Goal: Transaction & Acquisition: Purchase product/service

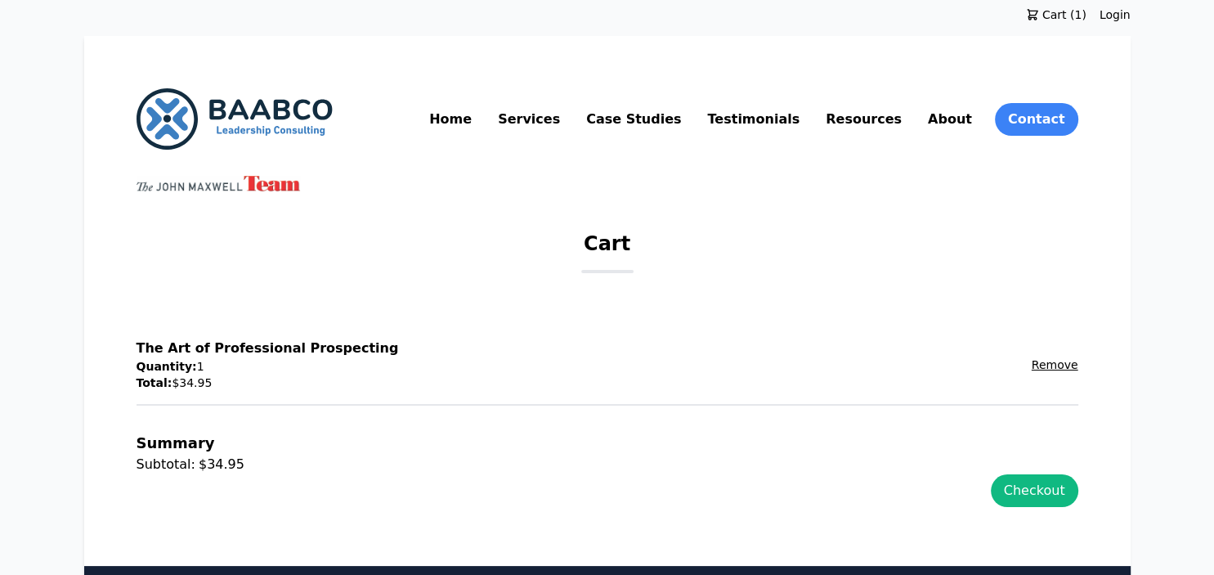
click at [219, 103] on img at bounding box center [235, 118] width 196 height 61
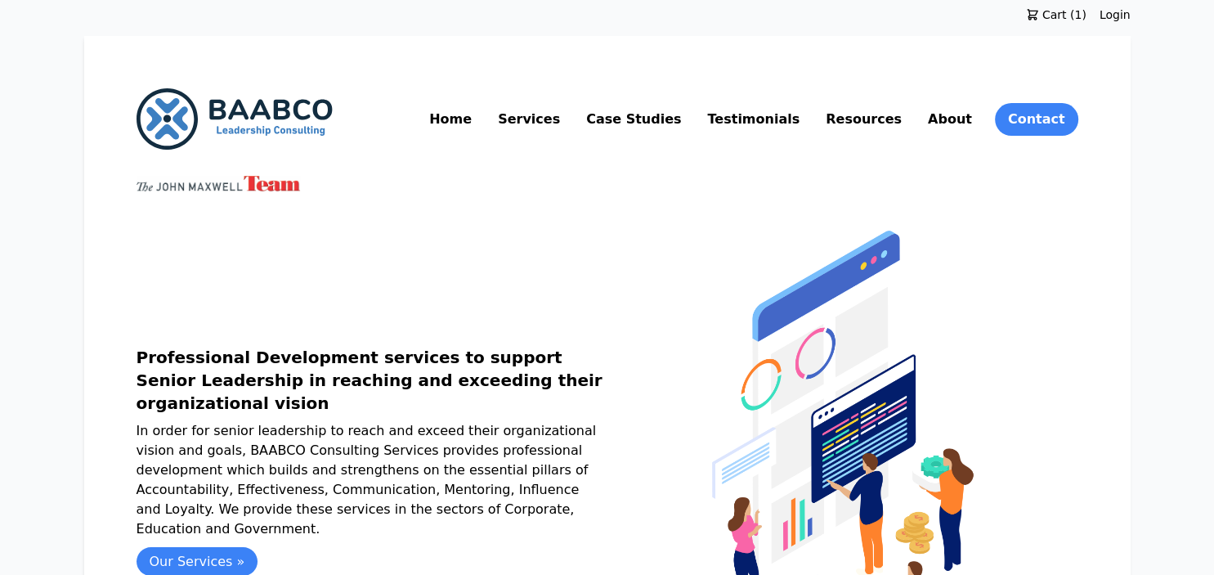
click at [1058, 10] on span "Cart (1)" at bounding box center [1062, 15] width 47 height 16
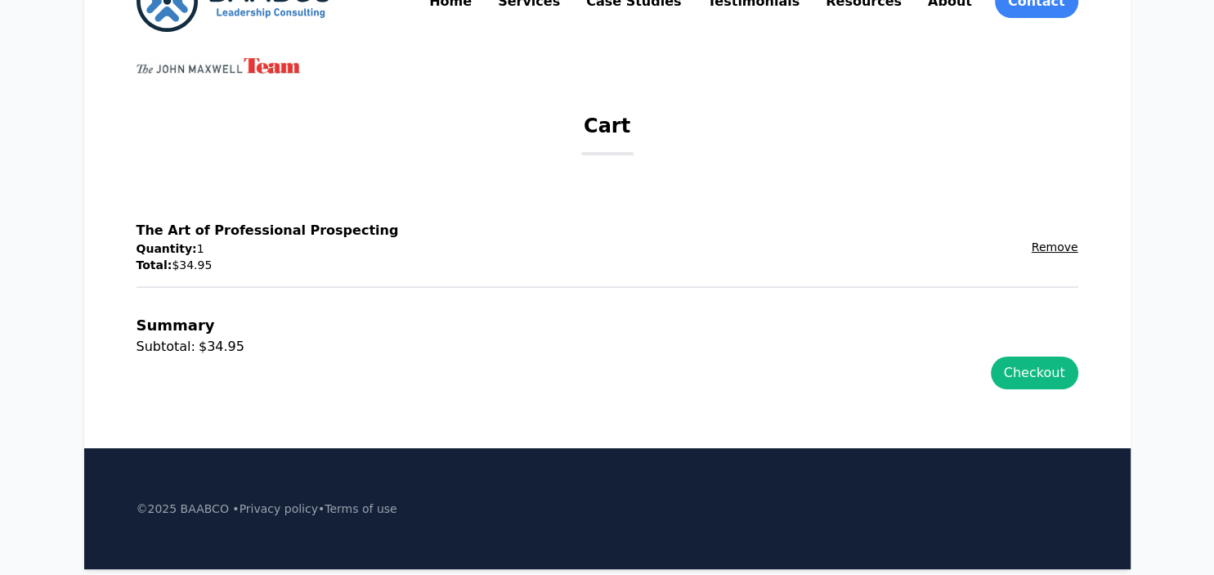
scroll to position [164, 0]
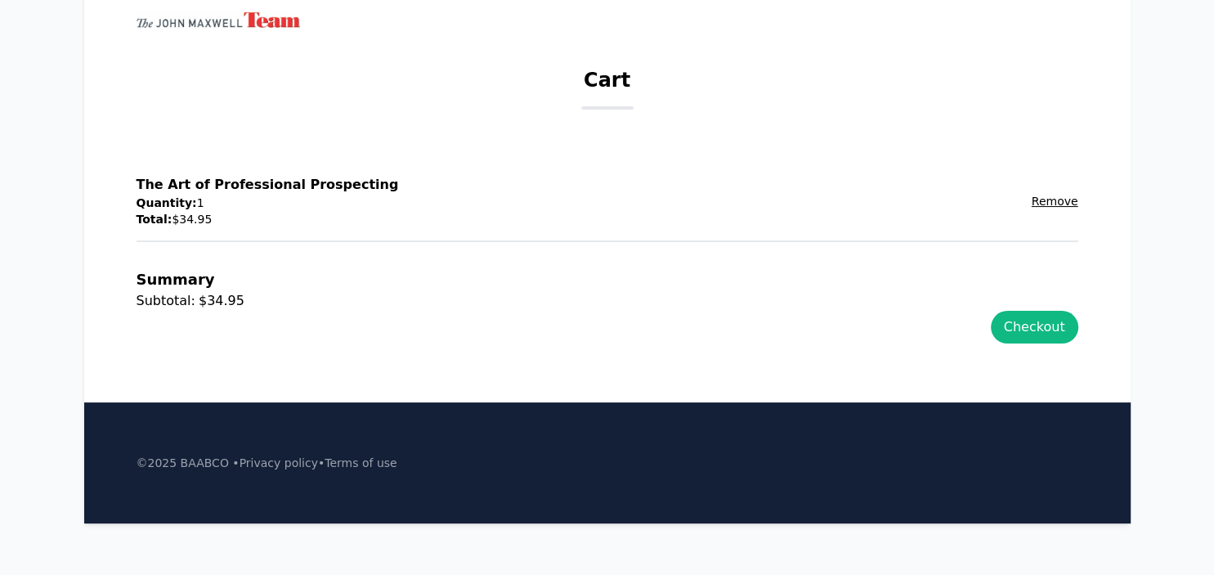
click at [1015, 309] on div "Subtotal: $34.95" at bounding box center [608, 301] width 942 height 20
click at [1016, 332] on link "Checkout" at bounding box center [1034, 327] width 87 height 33
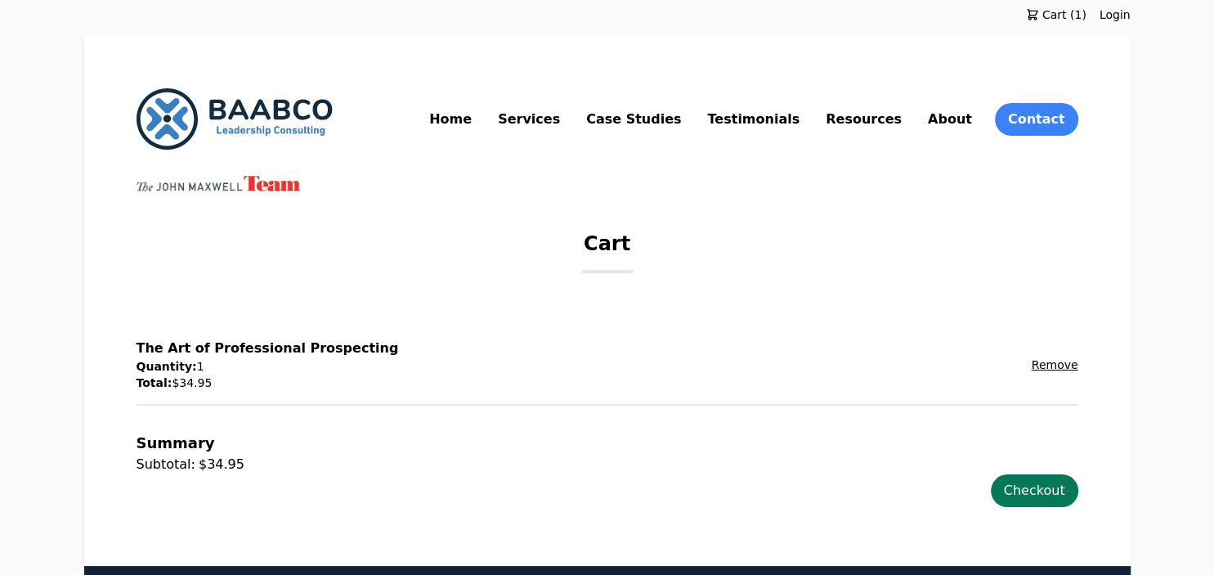
click at [1046, 492] on link "Checkout" at bounding box center [1034, 490] width 87 height 33
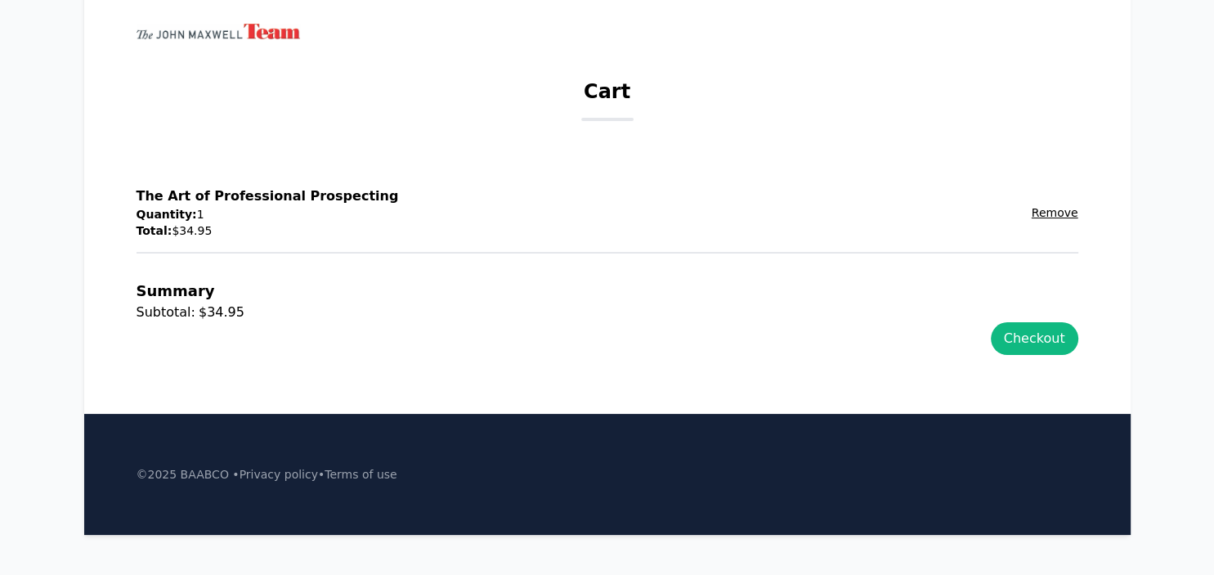
scroll to position [164, 0]
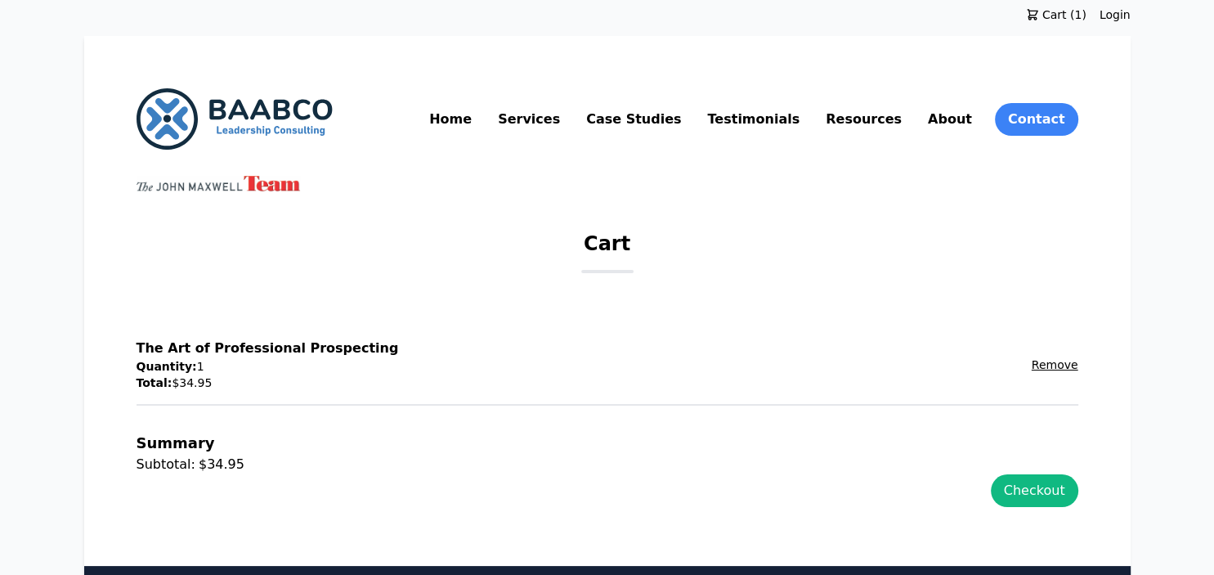
click at [475, 116] on link "Home" at bounding box center [450, 119] width 49 height 26
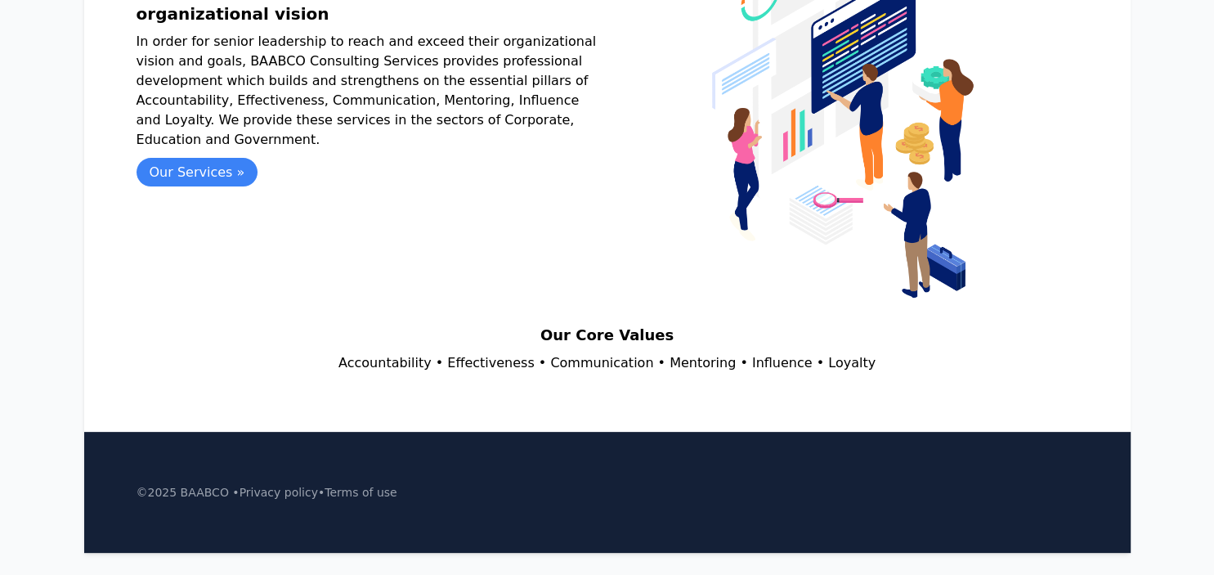
scroll to position [419, 0]
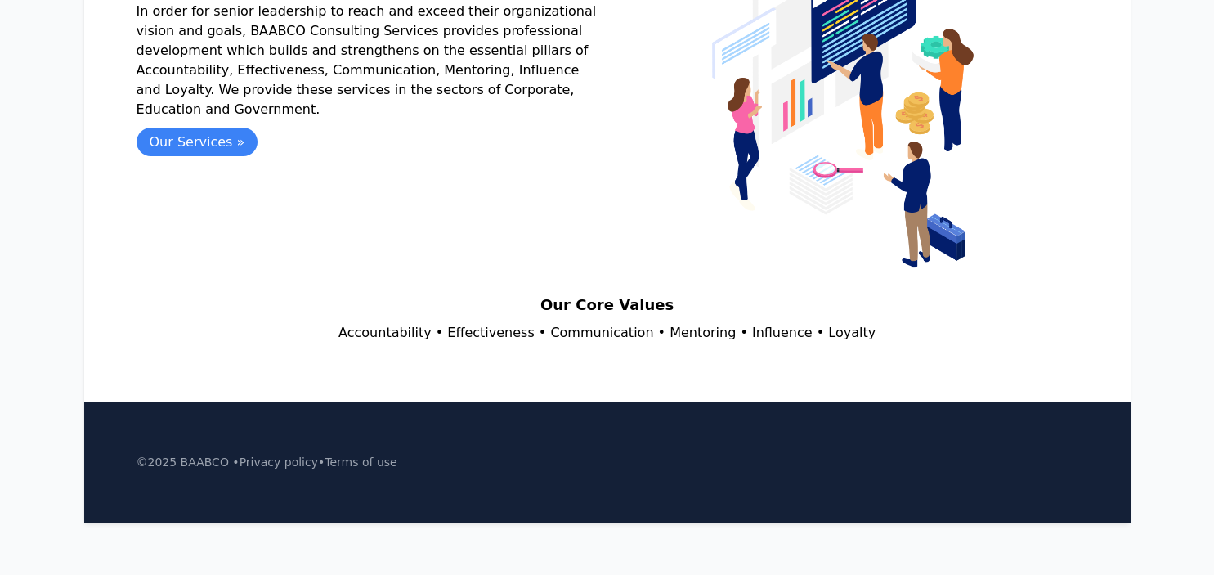
click at [437, 329] on p "Accountability • Effectiveness • Communication • Mentoring • Influence • Loyalty" at bounding box center [608, 333] width 942 height 20
click at [539, 327] on p "Accountability • Effectiveness • Communication • Mentoring • Influence • Loyalty" at bounding box center [608, 333] width 942 height 20
click at [723, 340] on p "Accountability • Effectiveness • Communication • Mentoring • Influence • Loyalty" at bounding box center [608, 333] width 942 height 20
drag, startPoint x: 776, startPoint y: 348, endPoint x: 840, endPoint y: 356, distance: 65.0
click at [777, 348] on div "Home Services Case Studies Testimonials Resources About Contact Professional De…" at bounding box center [607, 6] width 1047 height 778
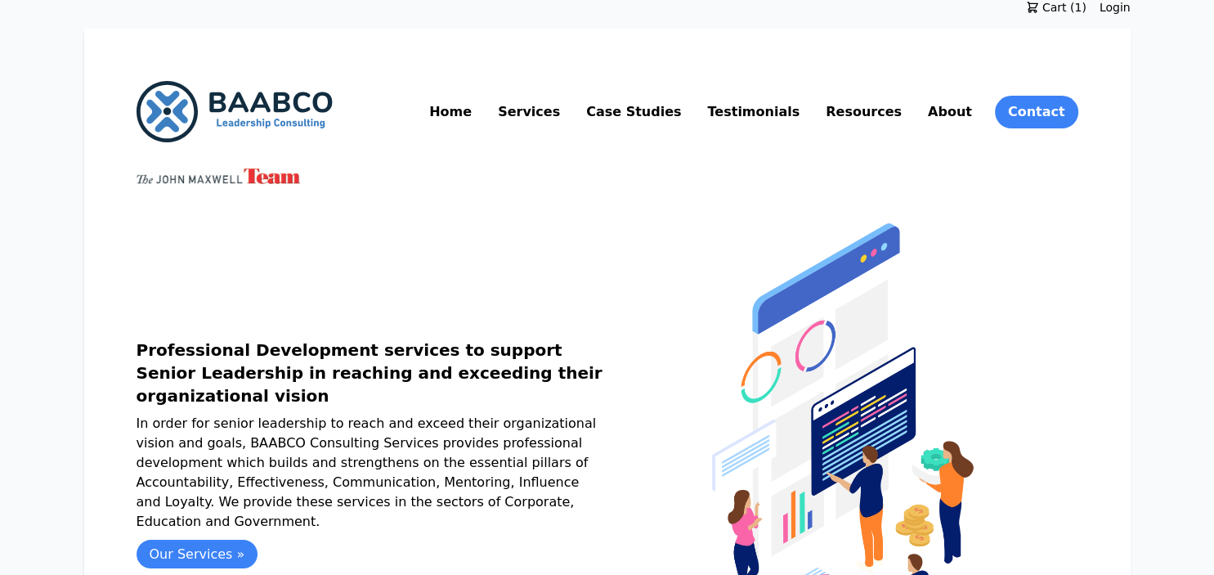
scroll to position [0, 0]
